Goal: Task Accomplishment & Management: Manage account settings

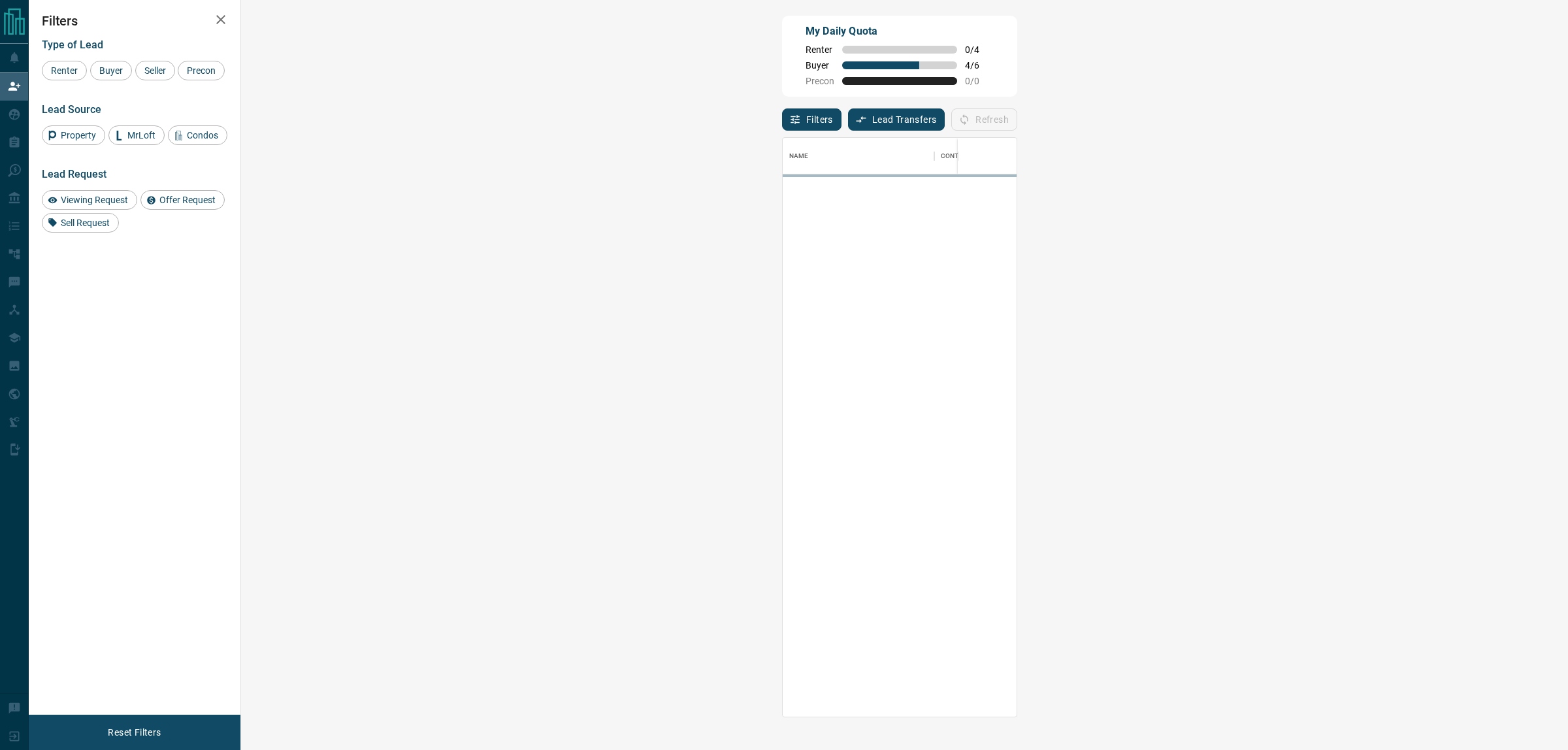
scroll to position [566, 1286]
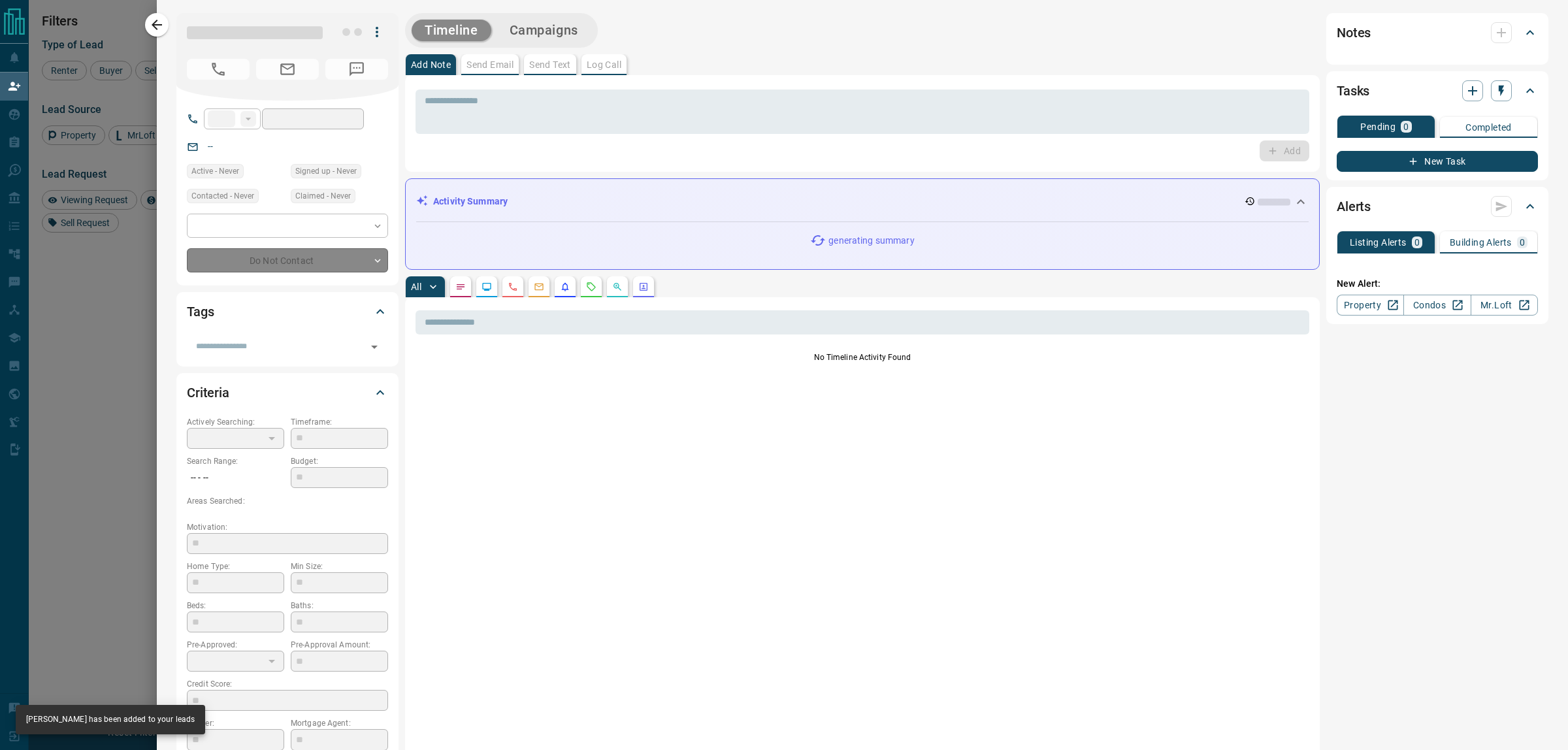
type input "**"
type input "**********"
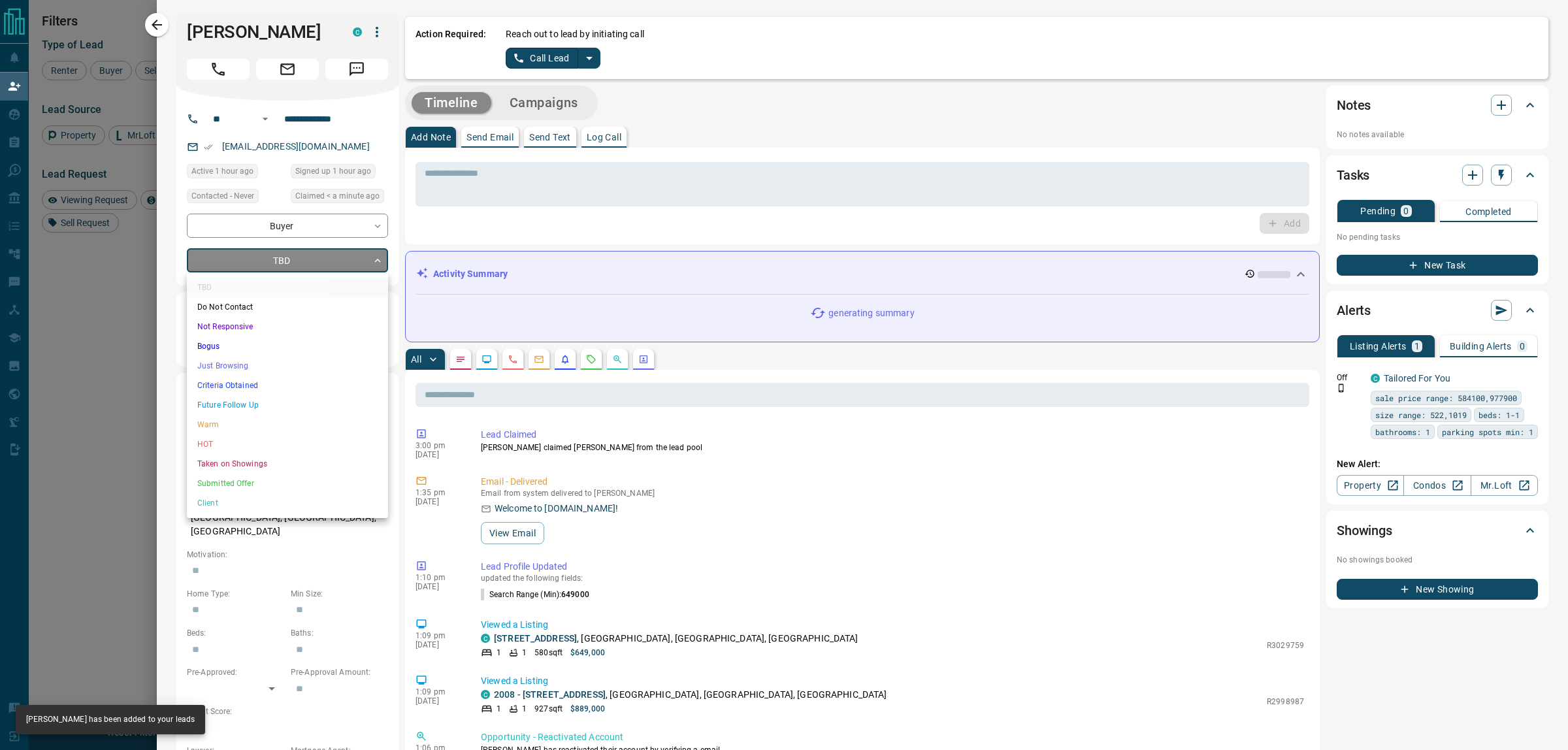
click at [291, 259] on body "Lead Transfers Claim Leads My Leads Tasks Opportunities Deals Campaigns Automat…" at bounding box center [784, 313] width 1568 height 625
click at [231, 370] on li "Just Browsing" at bounding box center [286, 365] width 201 height 20
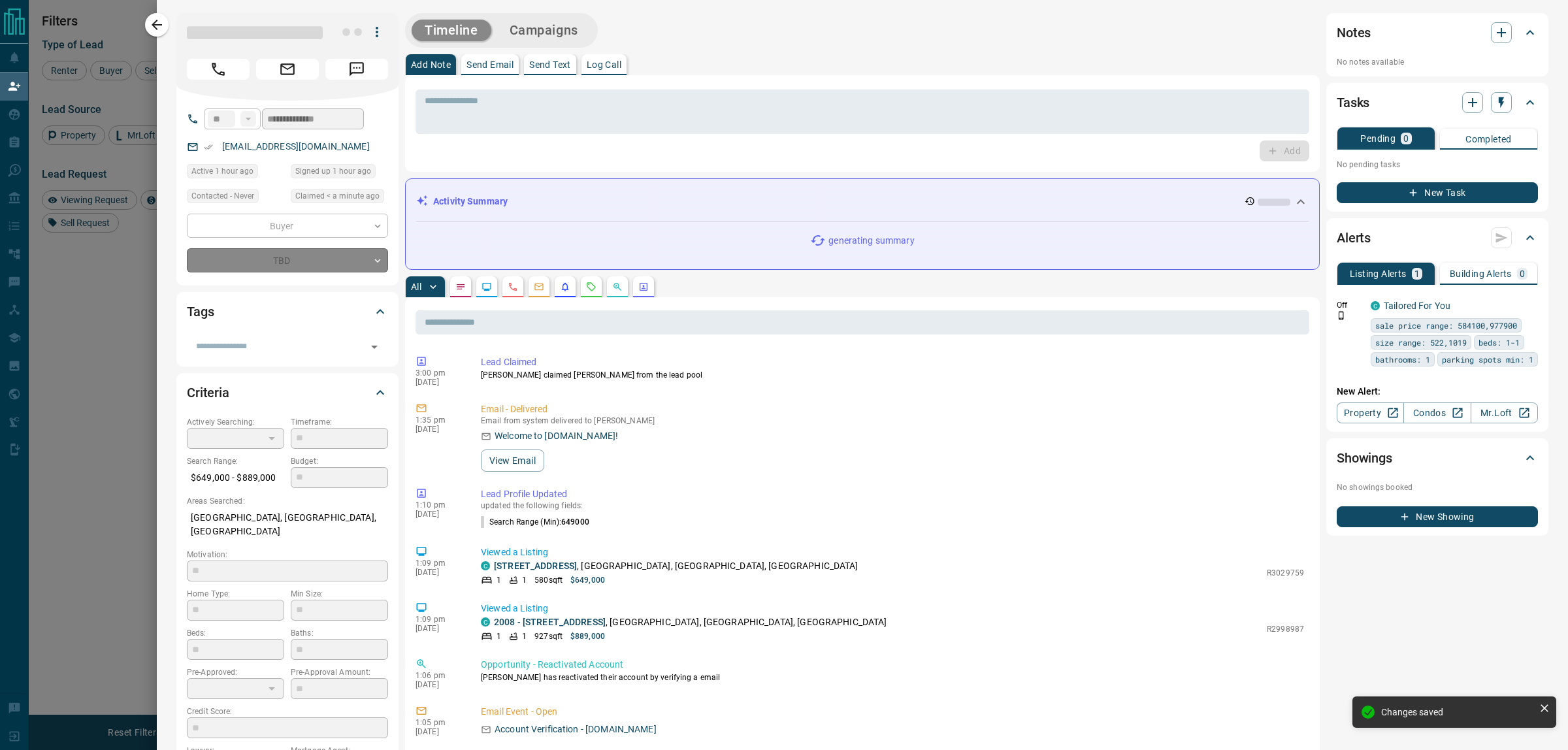
type input "*"
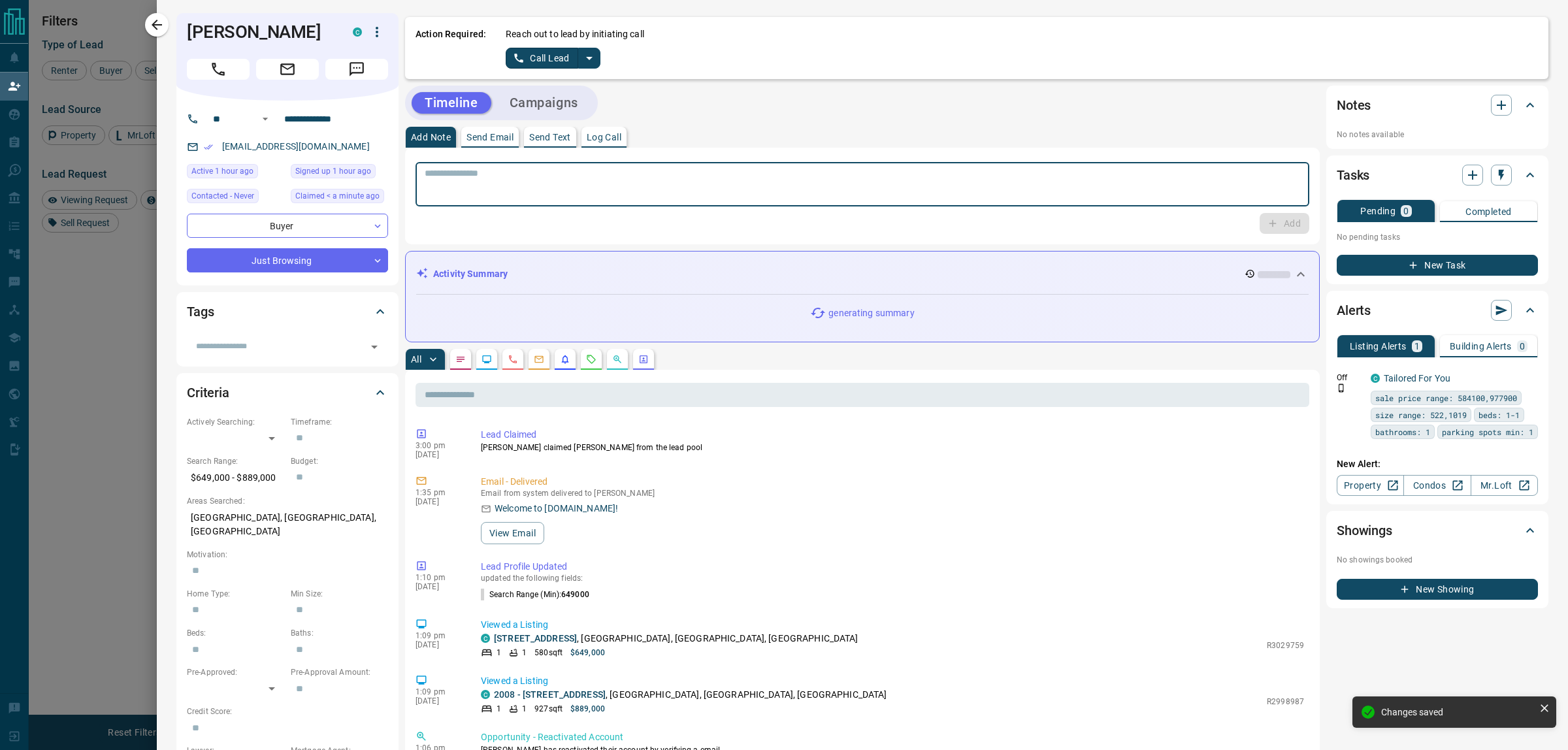
click at [495, 175] on textarea at bounding box center [862, 185] width 875 height 34
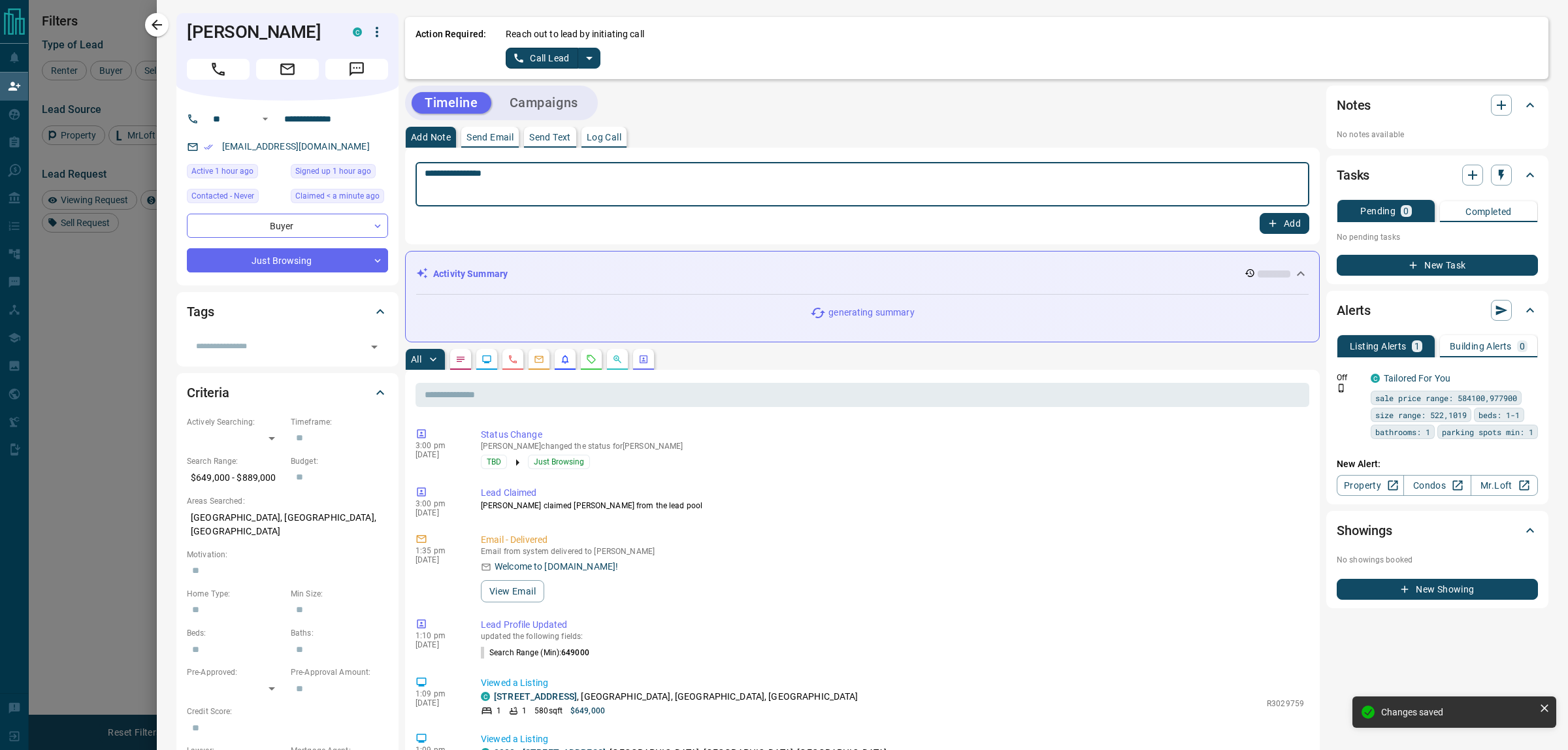
type textarea "**********"
click at [1260, 213] on button "Add" at bounding box center [1284, 223] width 50 height 21
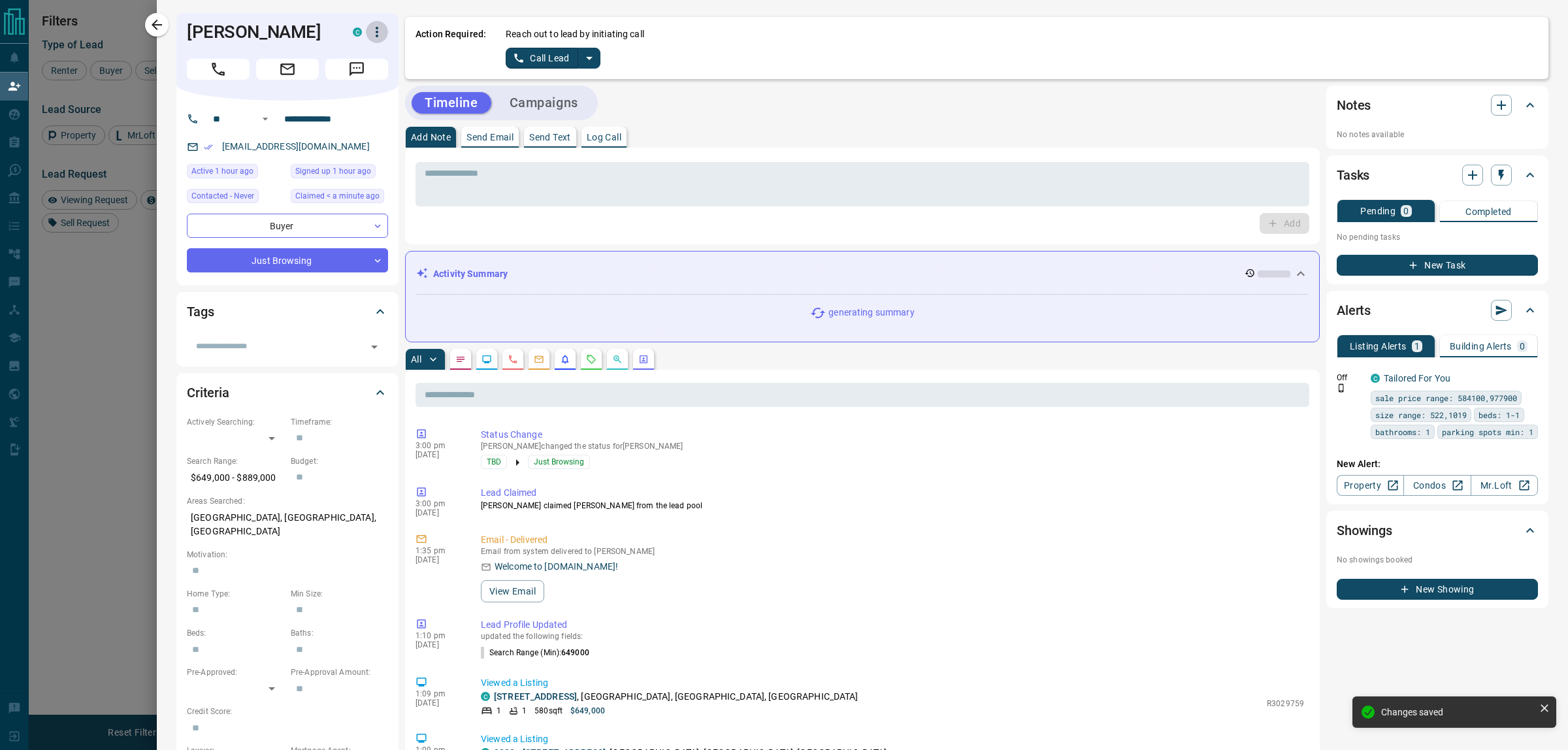
click at [377, 34] on icon "button" at bounding box center [377, 32] width 15 height 15
click at [370, 50] on li "Reassign Lead" at bounding box center [350, 58] width 77 height 20
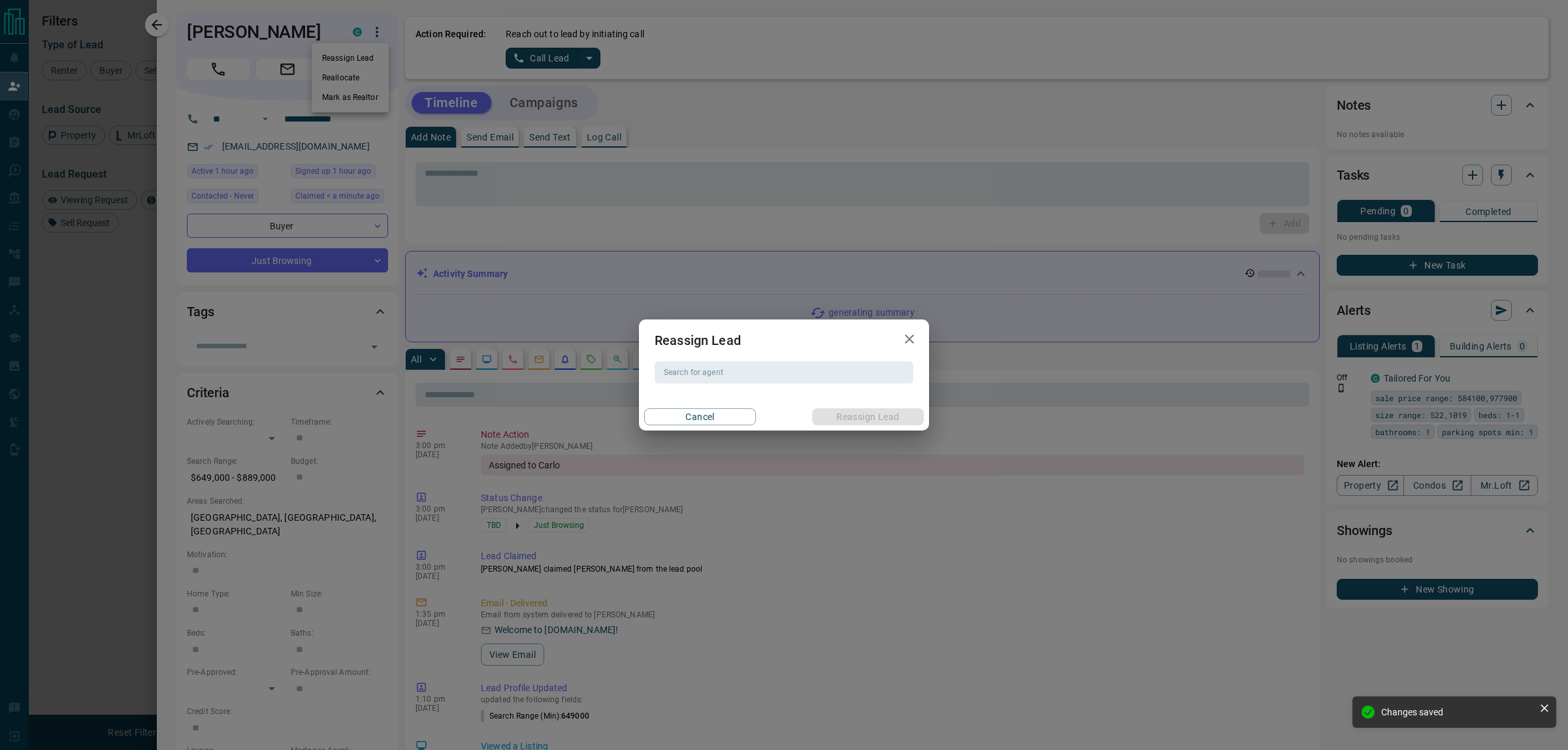
click at [685, 384] on div "Reassign Lead Search for agent Search for agent Cancel Reassign Lead" at bounding box center [783, 375] width 290 height 111
click at [690, 375] on input "Search for agent" at bounding box center [783, 373] width 249 height 15
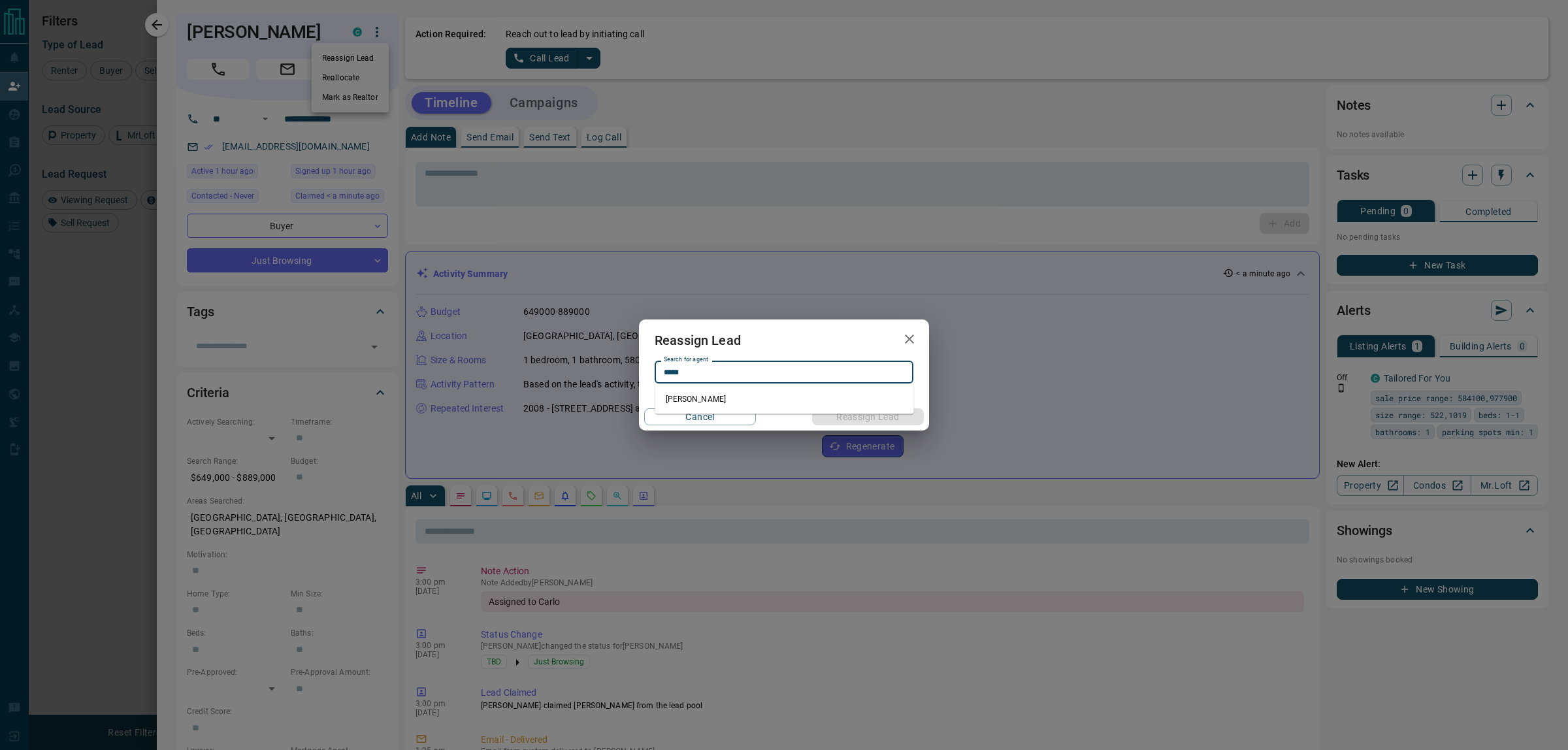
click at [723, 406] on li "[PERSON_NAME]" at bounding box center [784, 399] width 258 height 20
type input "**********"
click at [723, 404] on div "Cancel Reassign Lead" at bounding box center [783, 416] width 290 height 27
click at [848, 423] on button "Reassign Lead" at bounding box center [868, 416] width 112 height 17
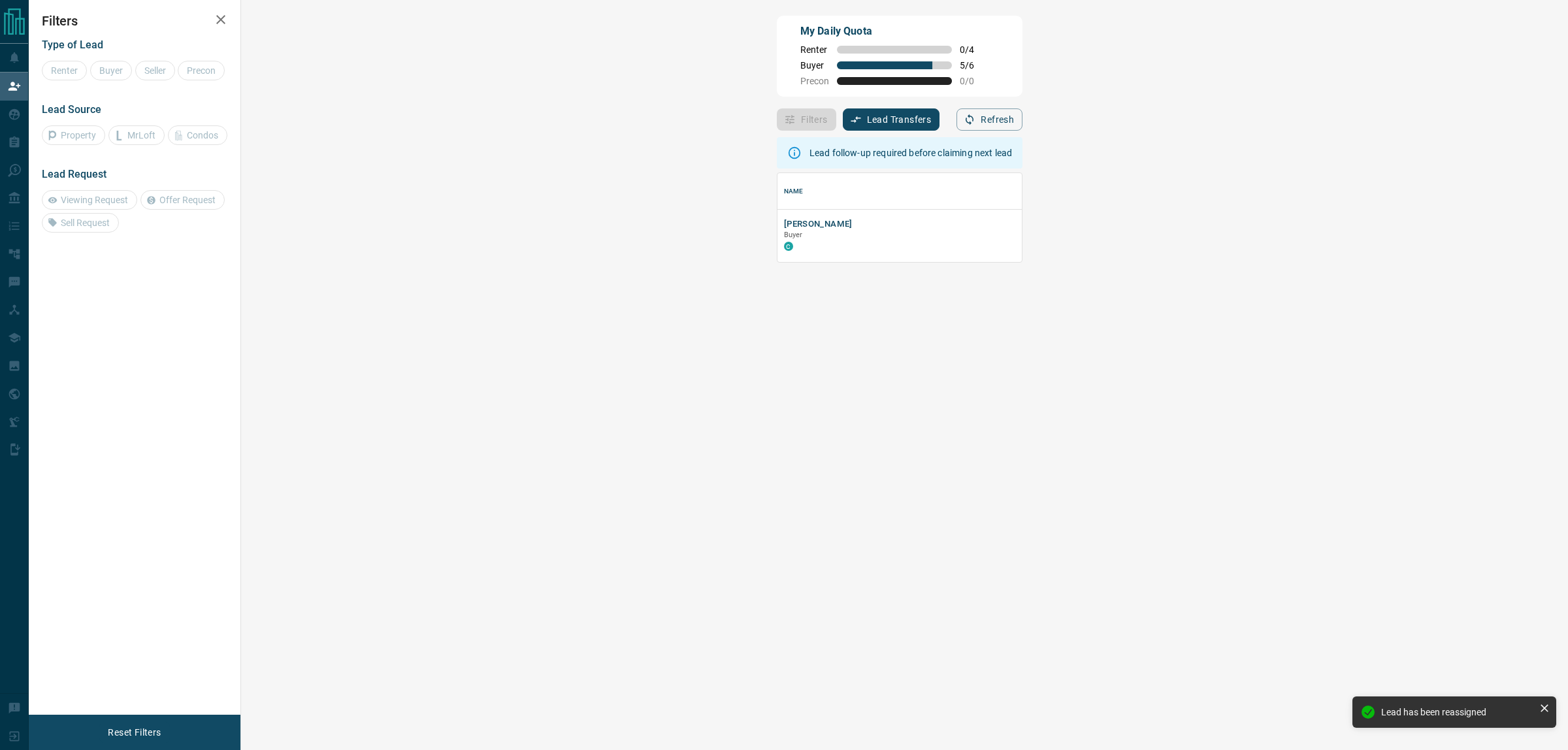
scroll to position [76, 1286]
click at [1022, 87] on div "My Daily Quota Renter 0 / 4 Buyer 5 / 6 Precon 0 / 0" at bounding box center [900, 55] width 246 height 81
click at [777, 85] on div "My Daily Quota Renter 0 / 4 Buyer 5 / 6 Precon 0 / 0" at bounding box center [900, 55] width 246 height 81
click at [1022, 650] on div "Lead follow-up required before claiming next lead Name Details Last Active Clai…" at bounding box center [900, 424] width 246 height 586
drag, startPoint x: 896, startPoint y: 467, endPoint x: 310, endPoint y: 261, distance: 621.2
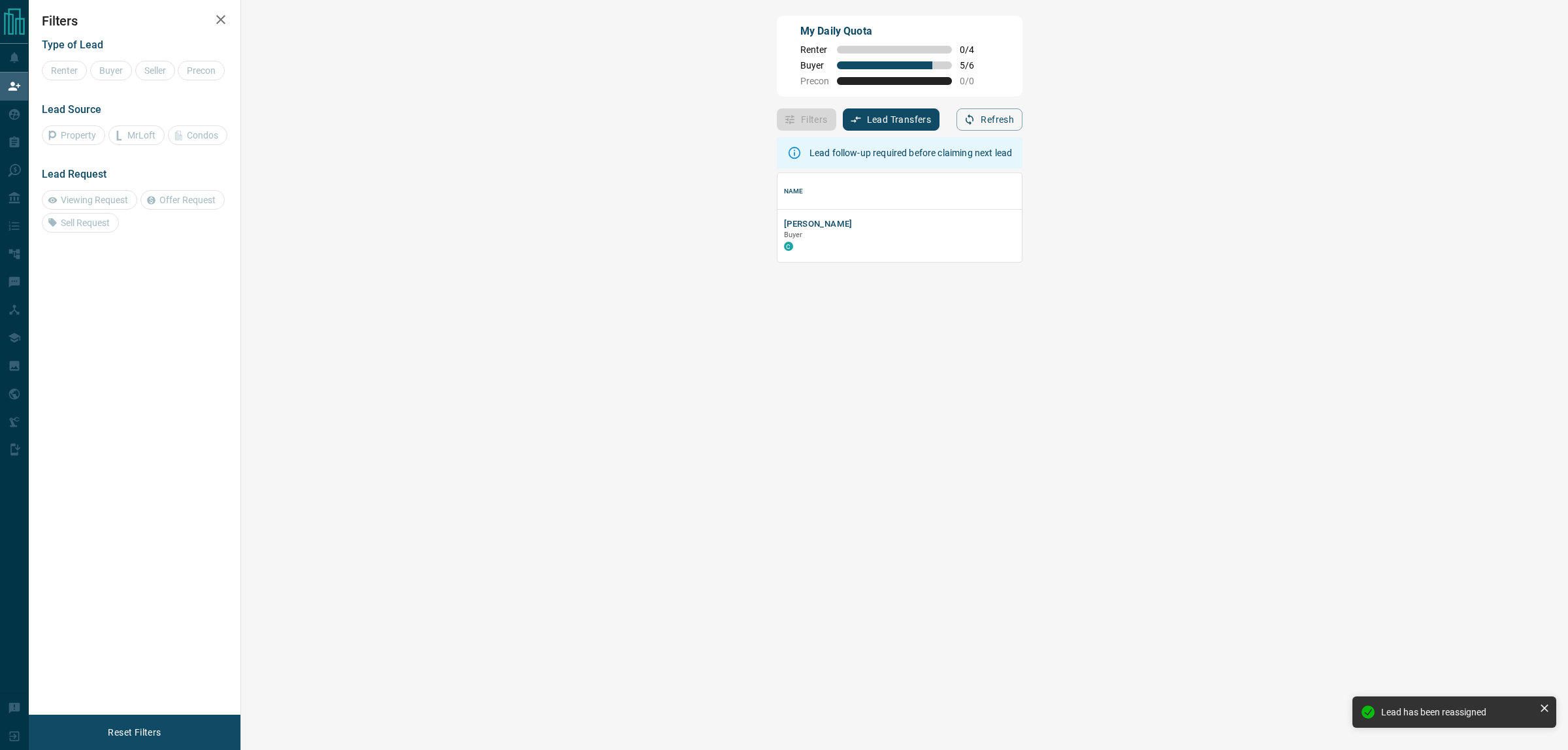
click at [818, 453] on div "Lead follow-up required before claiming next lead Name Details Last Active Clai…" at bounding box center [900, 424] width 246 height 586
click at [784, 227] on button "[PERSON_NAME]" at bounding box center [818, 225] width 68 height 13
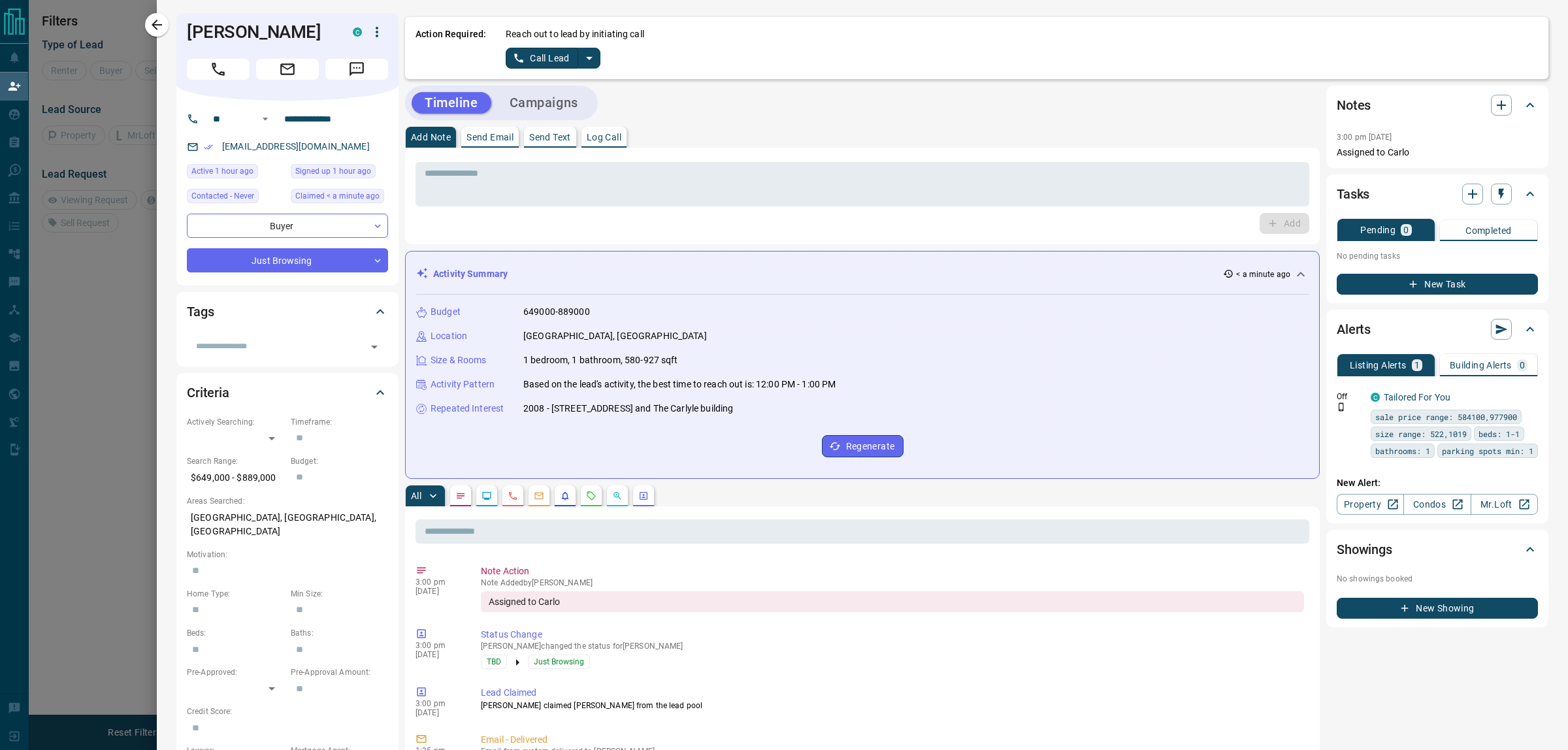
click at [206, 17] on div "[PERSON_NAME] C" at bounding box center [287, 56] width 222 height 87
click at [206, 25] on h1 "[PERSON_NAME]" at bounding box center [259, 32] width 146 height 21
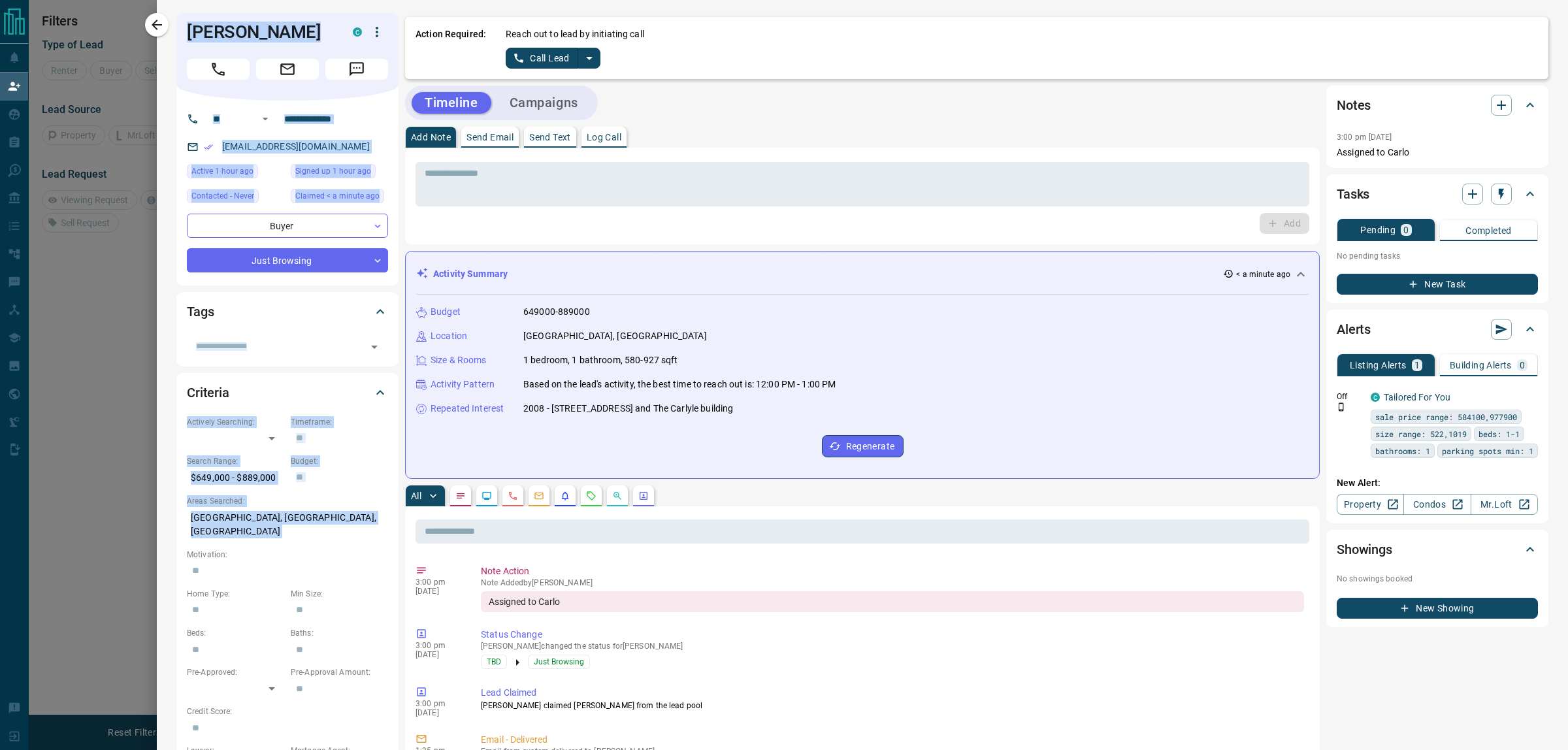
drag, startPoint x: 206, startPoint y: 25, endPoint x: 360, endPoint y: 525, distance: 523.2
copy div "[PERSON_NAME] C ​ ​ [EMAIL_ADDRESS][DOMAIN_NAME] Active 1 hour ago Signed up 1 …"
click at [340, 109] on input "**********" at bounding box center [330, 118] width 102 height 21
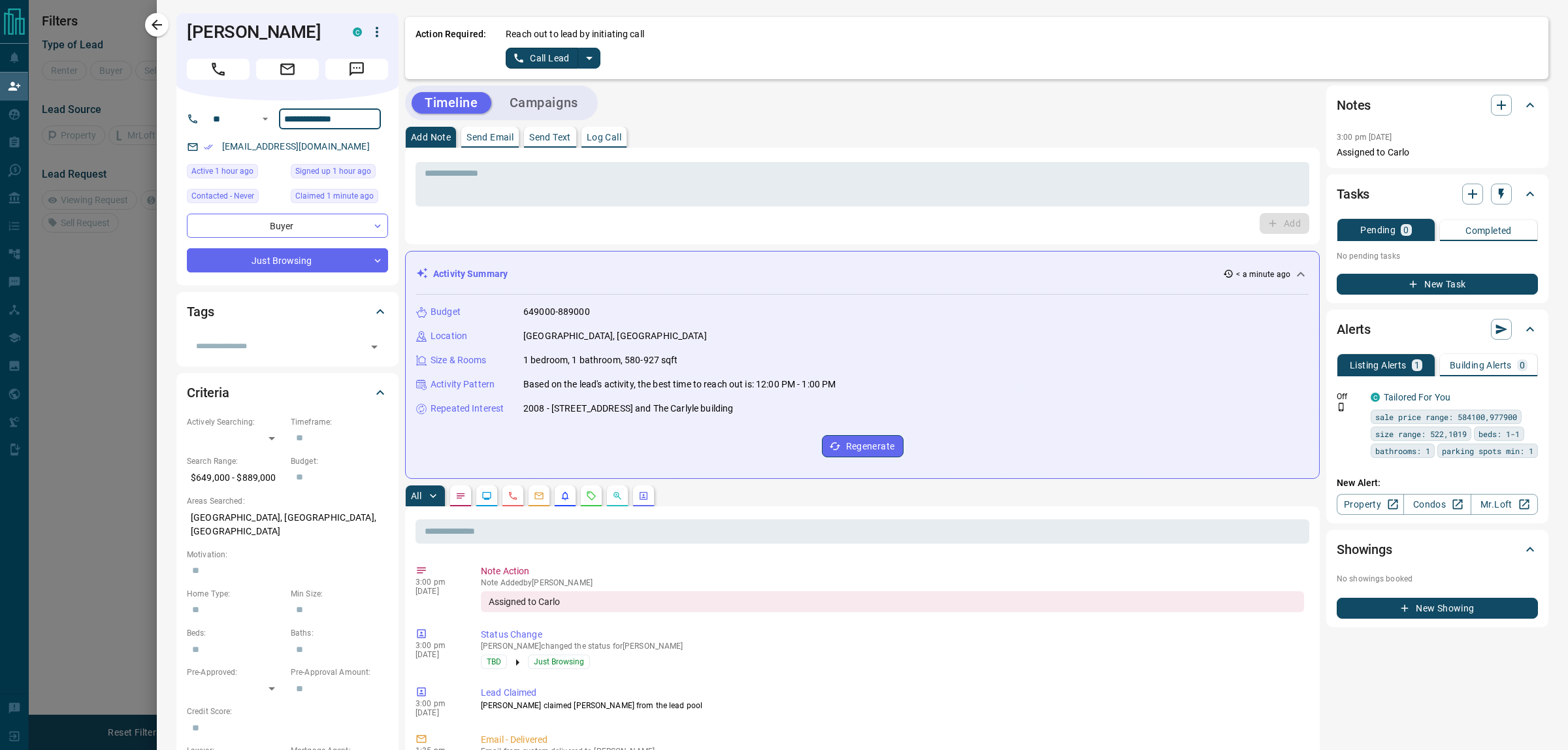
click at [371, 33] on icon "button" at bounding box center [377, 32] width 15 height 15
click at [377, 56] on li "Reassign Lead" at bounding box center [350, 58] width 77 height 20
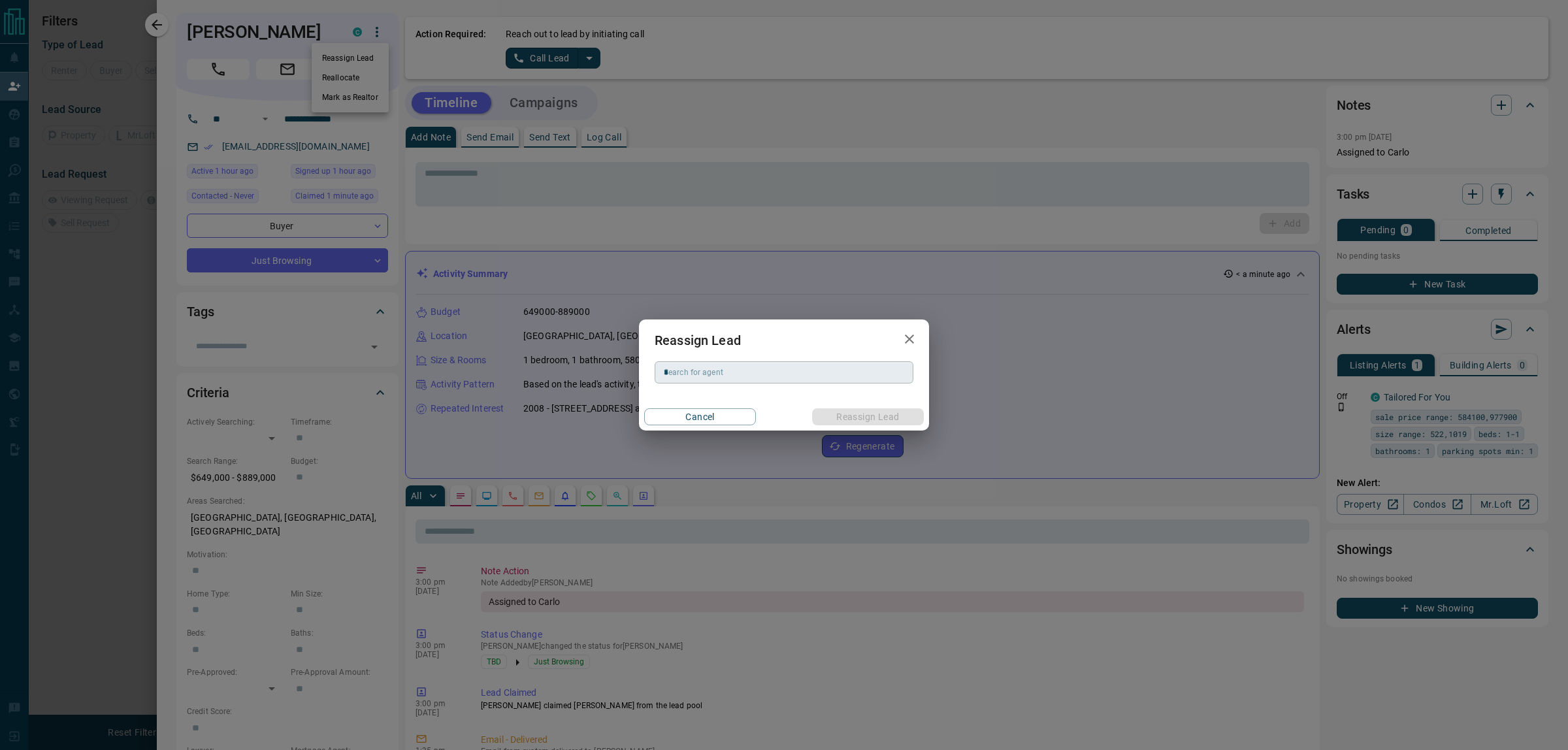
click at [749, 376] on input "*" at bounding box center [783, 373] width 249 height 15
click at [716, 395] on li "[PERSON_NAME]" at bounding box center [784, 399] width 258 height 20
type input "**********"
click at [868, 406] on div "Cancel Reassign Lead" at bounding box center [783, 416] width 290 height 27
click at [870, 416] on button "Reassign Lead" at bounding box center [868, 416] width 112 height 17
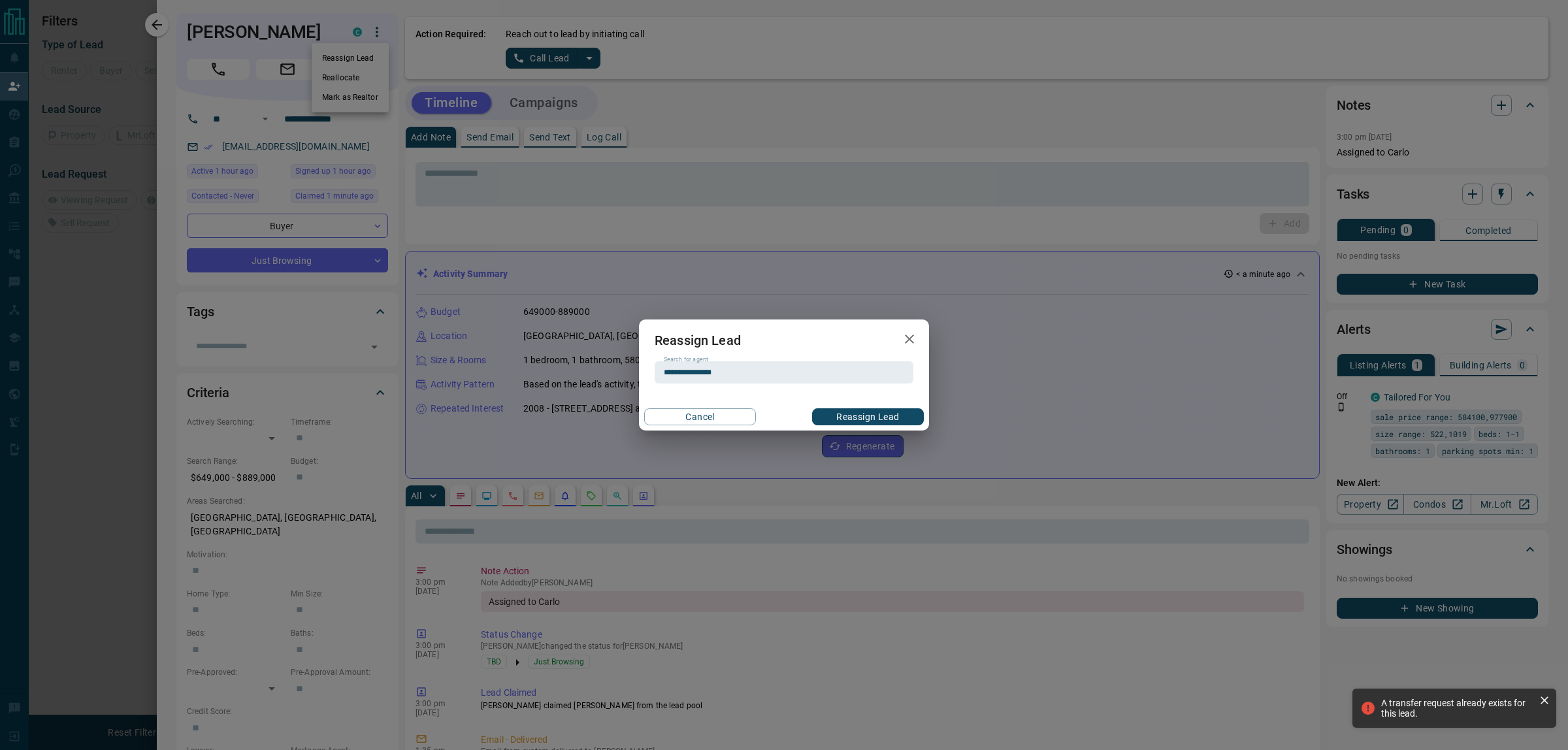
click at [981, 190] on div "**********" at bounding box center [784, 375] width 1568 height 750
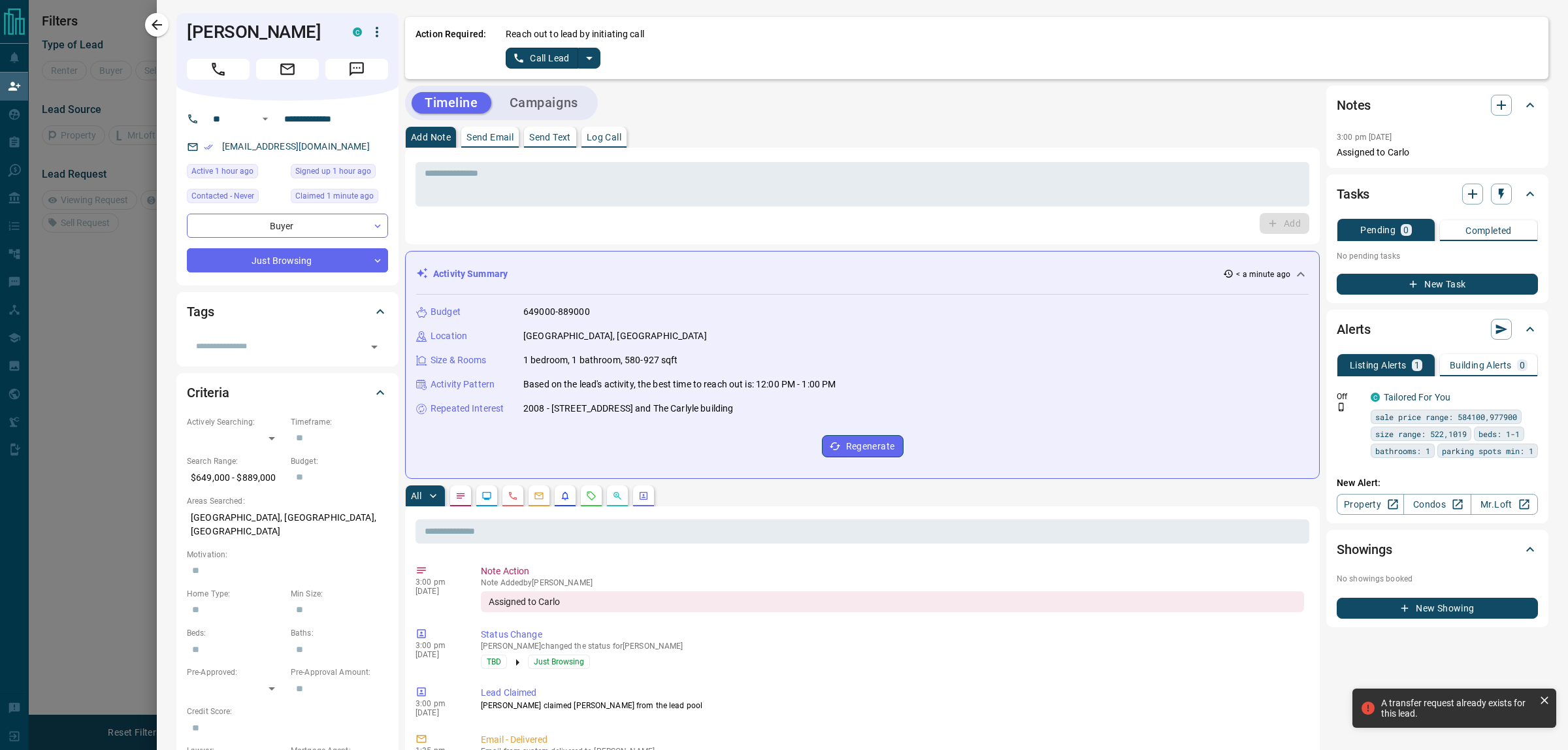
click at [872, 105] on div "Timeline Campaigns" at bounding box center [862, 103] width 915 height 35
click at [876, 103] on div "Timeline Campaigns" at bounding box center [862, 103] width 915 height 35
drag, startPoint x: 113, startPoint y: 303, endPoint x: 495, endPoint y: 82, distance: 441.3
click at [115, 303] on div at bounding box center [784, 375] width 1568 height 750
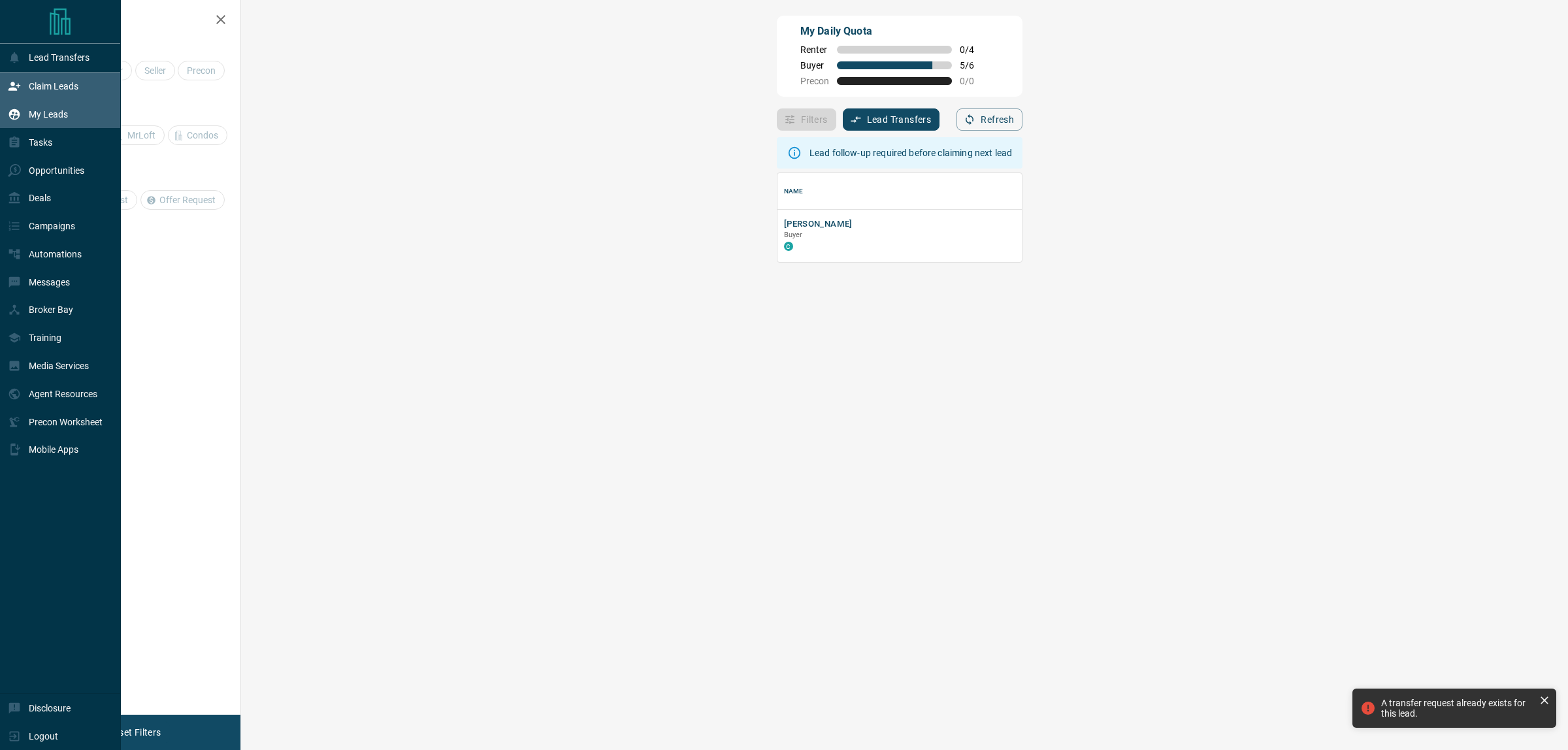
click at [13, 115] on icon at bounding box center [15, 115] width 13 height 13
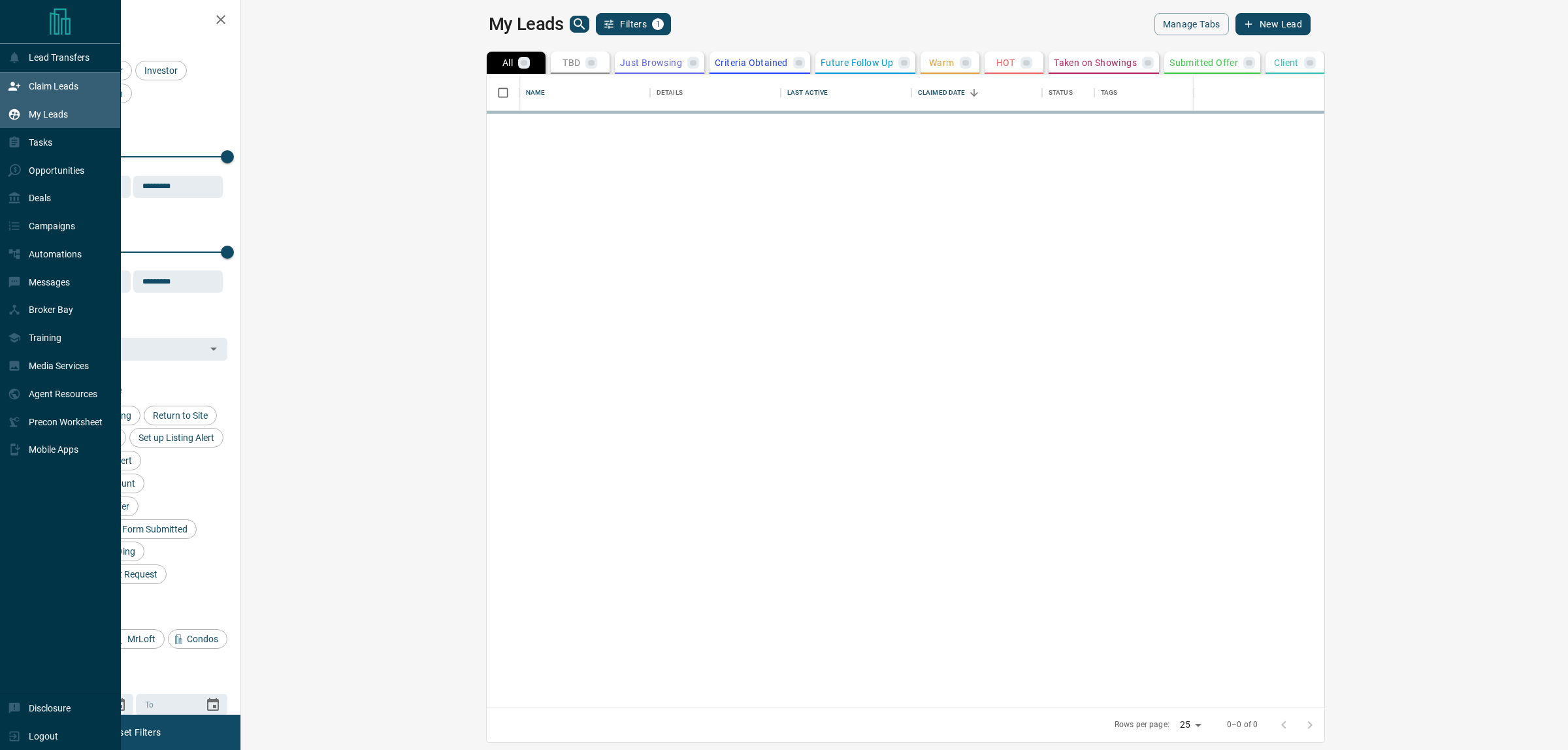
scroll to position [620, 1308]
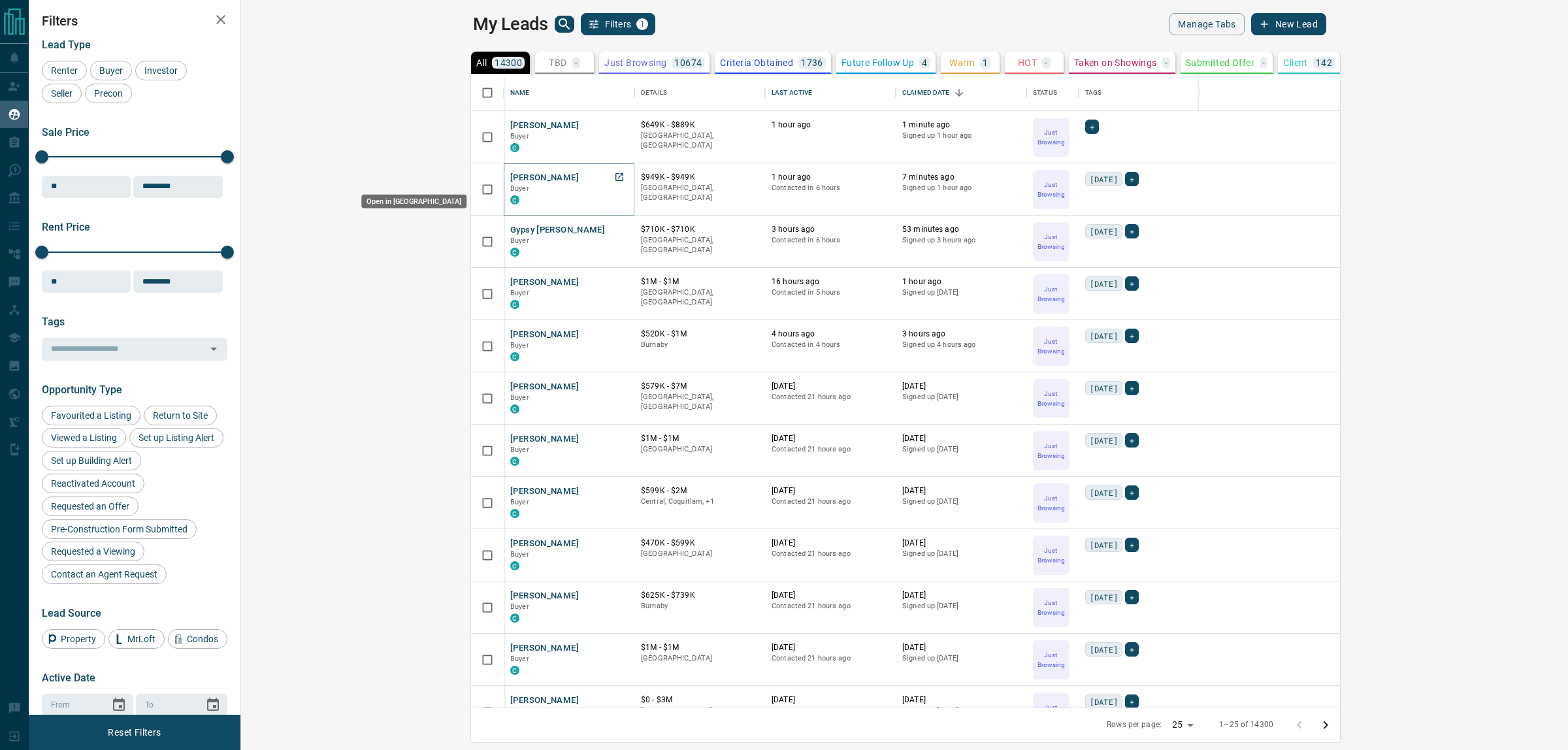
click at [614, 175] on icon "Open in New Tab" at bounding box center [618, 176] width 10 height 10
drag, startPoint x: 387, startPoint y: 227, endPoint x: 393, endPoint y: 242, distance: 16.2
click at [611, 227] on link "Open in New Tab" at bounding box center [619, 229] width 17 height 17
drag, startPoint x: 389, startPoint y: 282, endPoint x: 388, endPoint y: 303, distance: 21.0
click at [616, 282] on icon "Open in New Tab" at bounding box center [619, 281] width 8 height 8
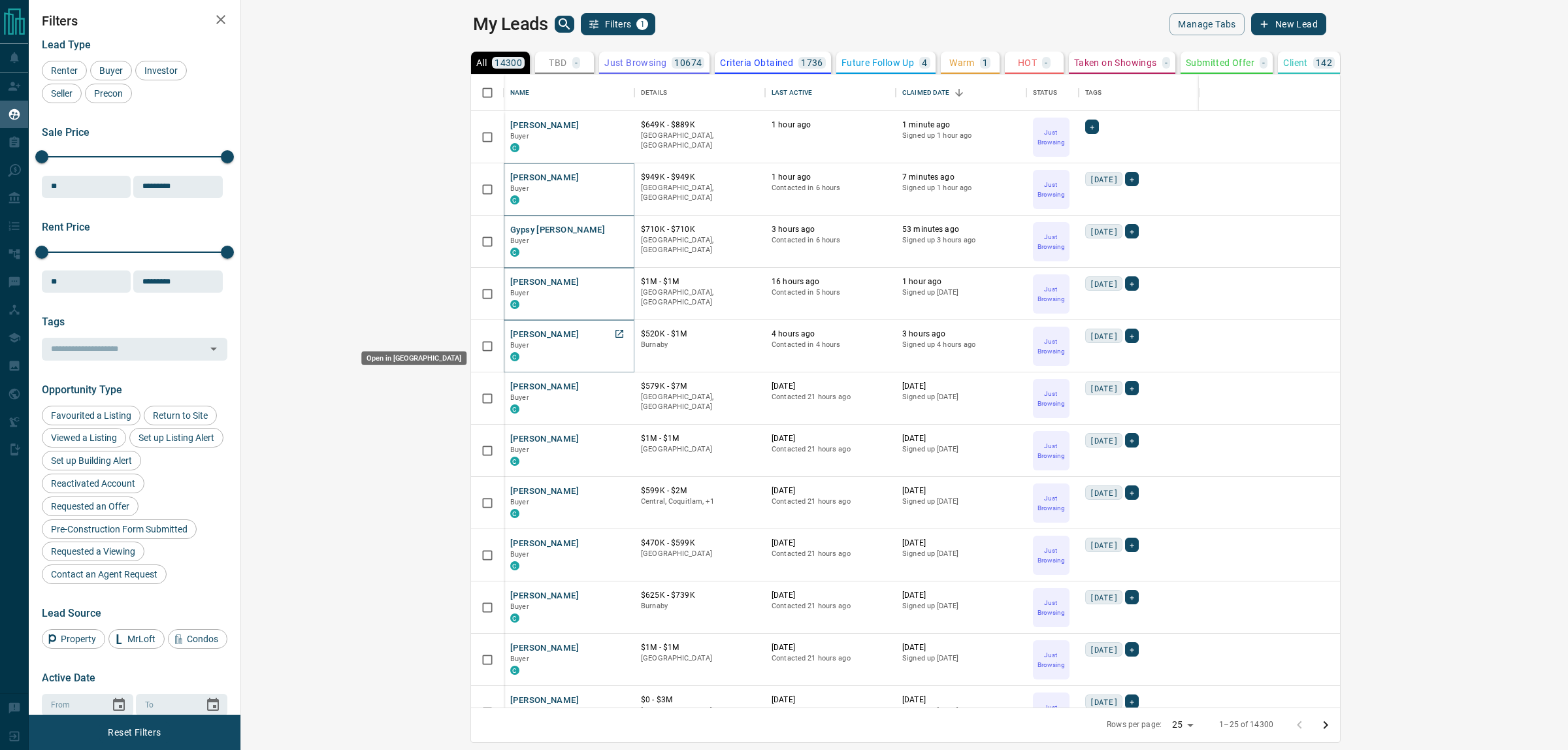
click at [616, 336] on icon "Open in New Tab" at bounding box center [619, 334] width 8 height 8
